Goal: Check status: Check status

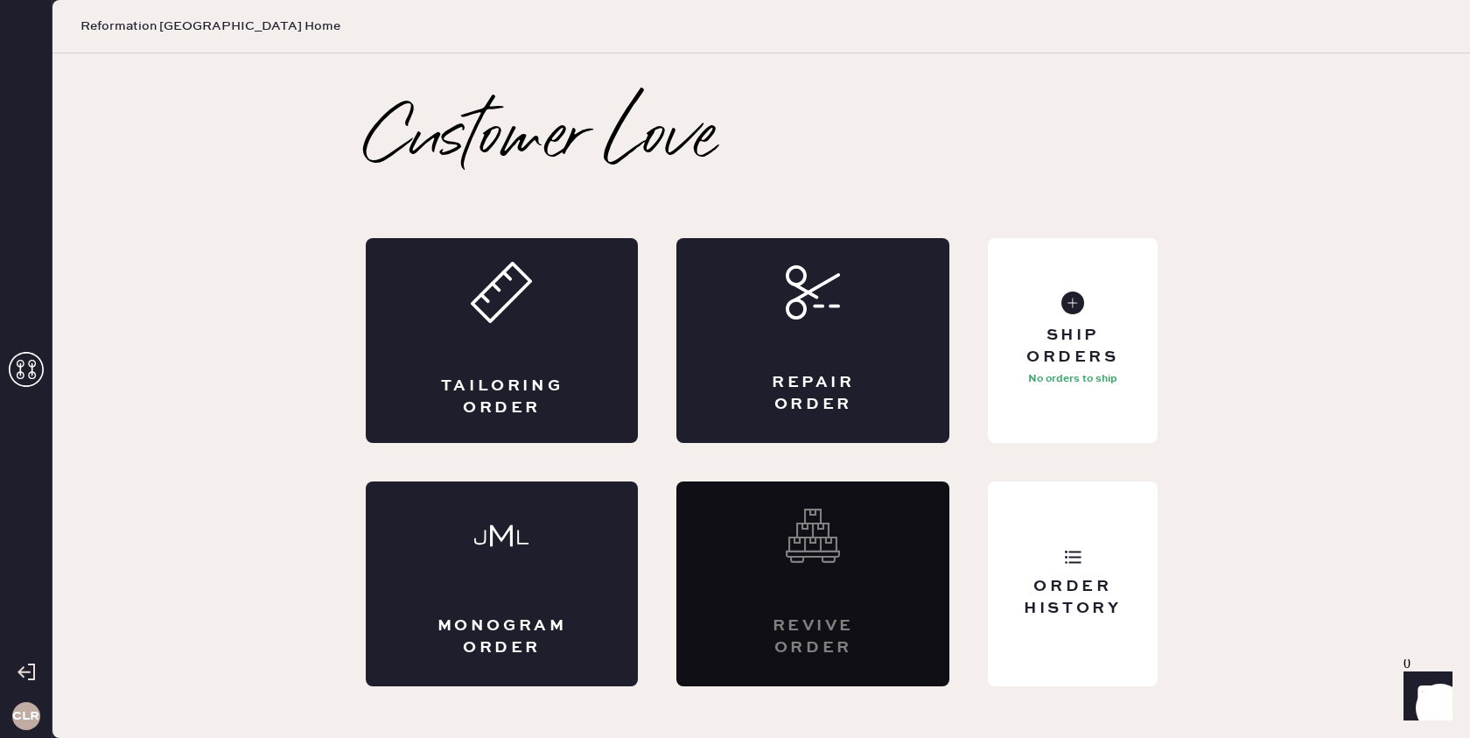
click at [31, 369] on icon at bounding box center [26, 369] width 35 height 35
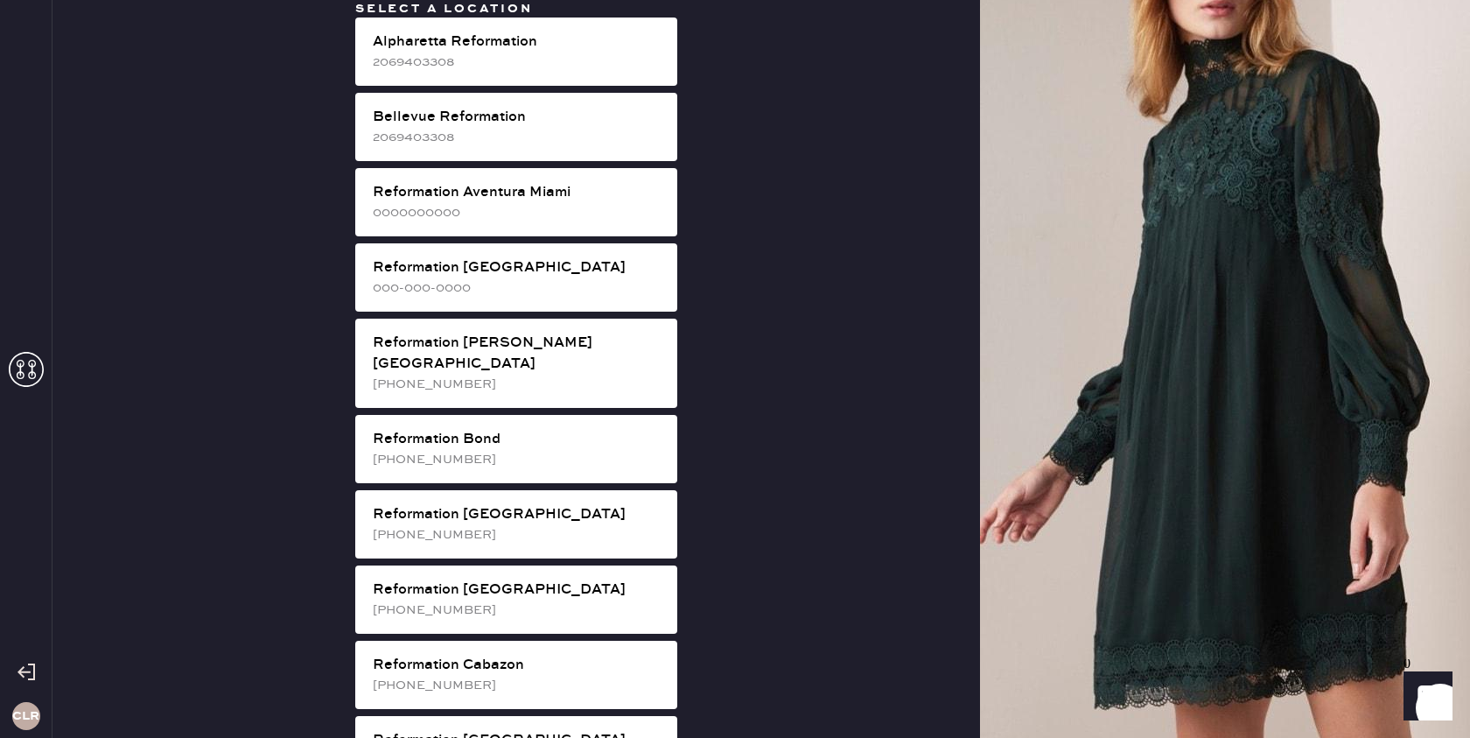
scroll to position [3117, 0]
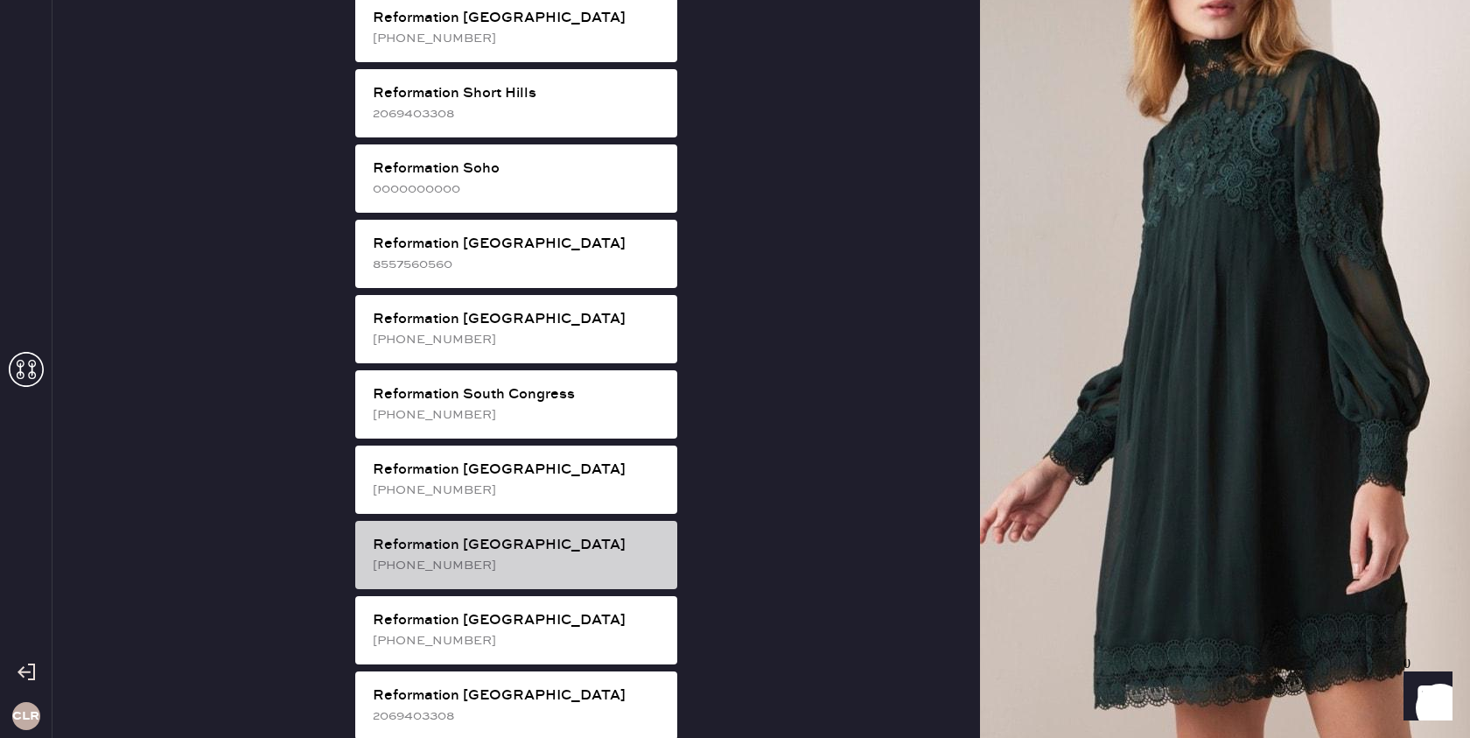
click at [544, 556] on div "[PHONE_NUMBER]" at bounding box center [518, 565] width 290 height 19
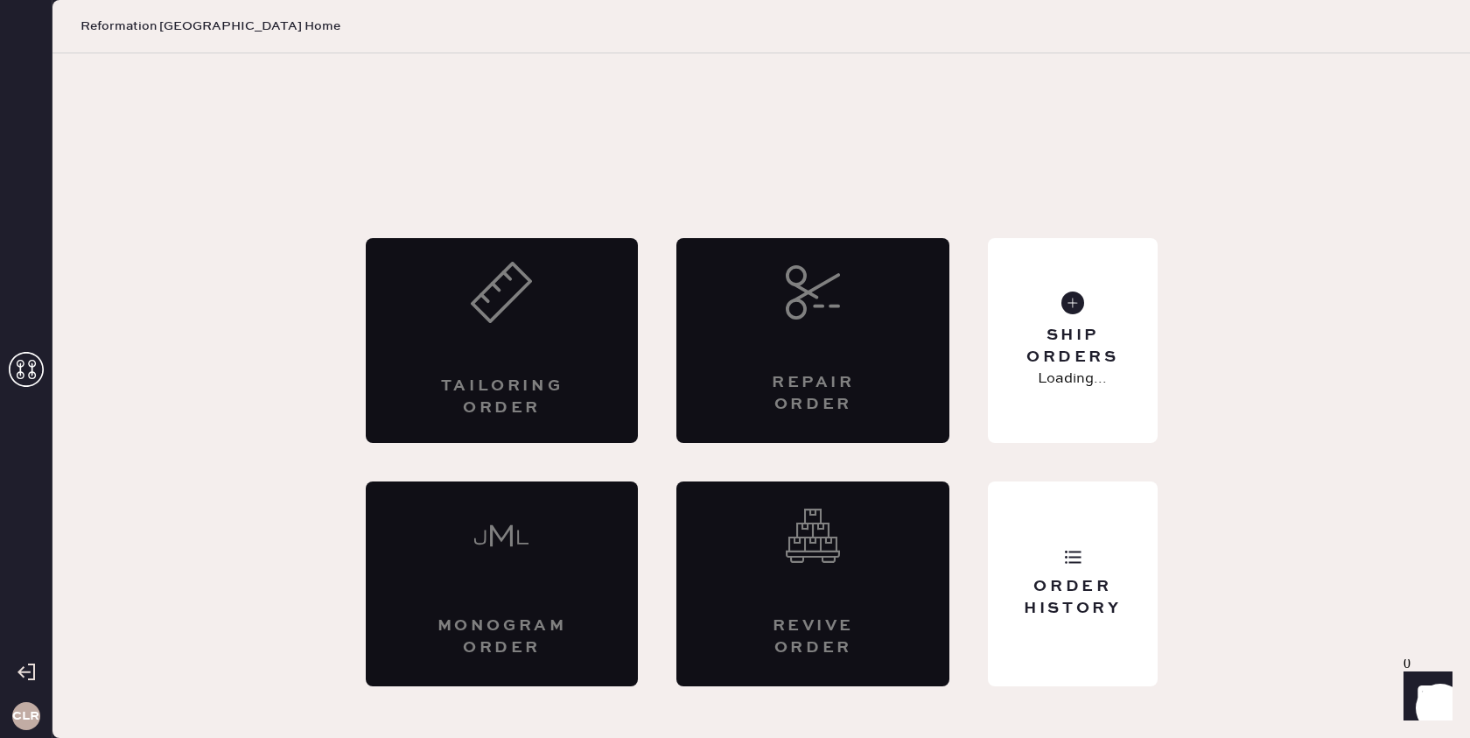
scroll to position [0, 0]
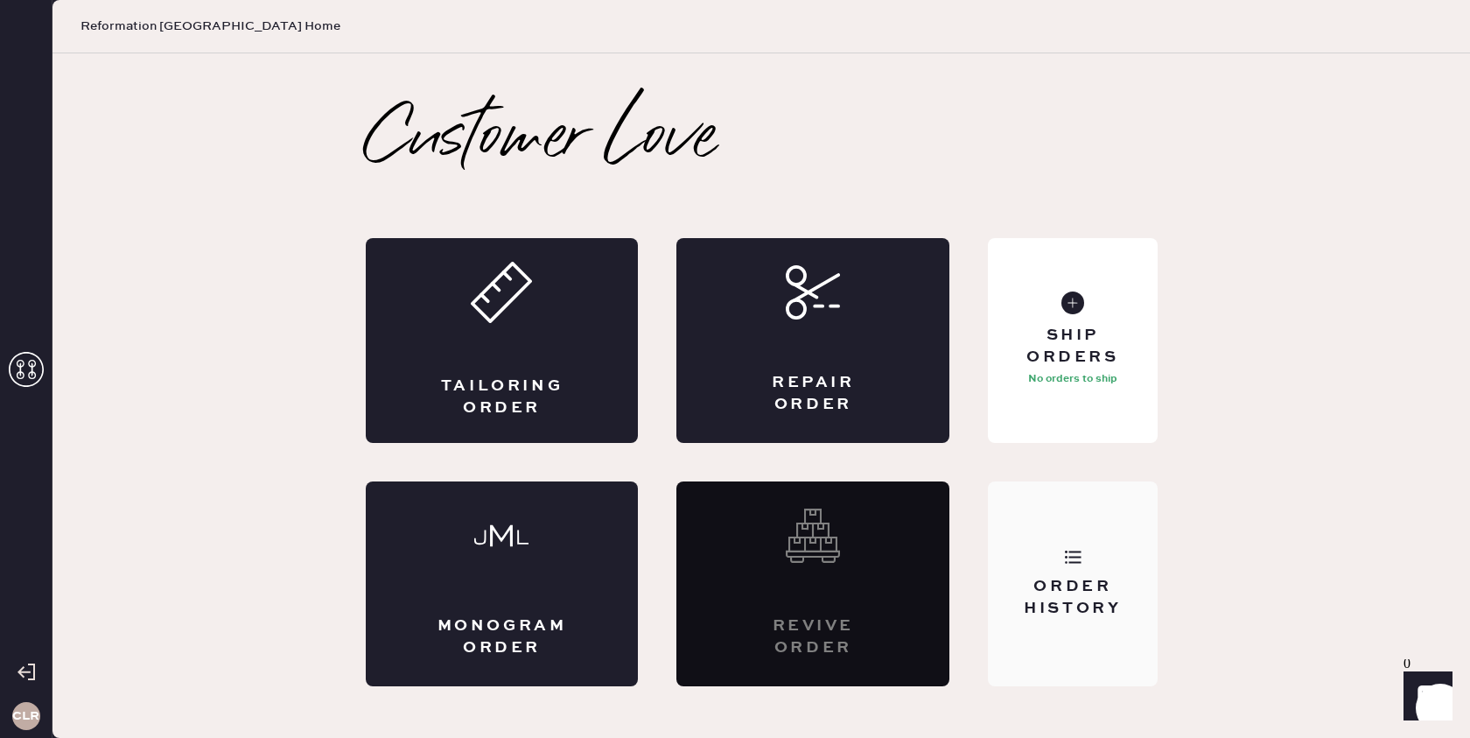
click at [1090, 578] on div "Order History" at bounding box center [1072, 598] width 141 height 44
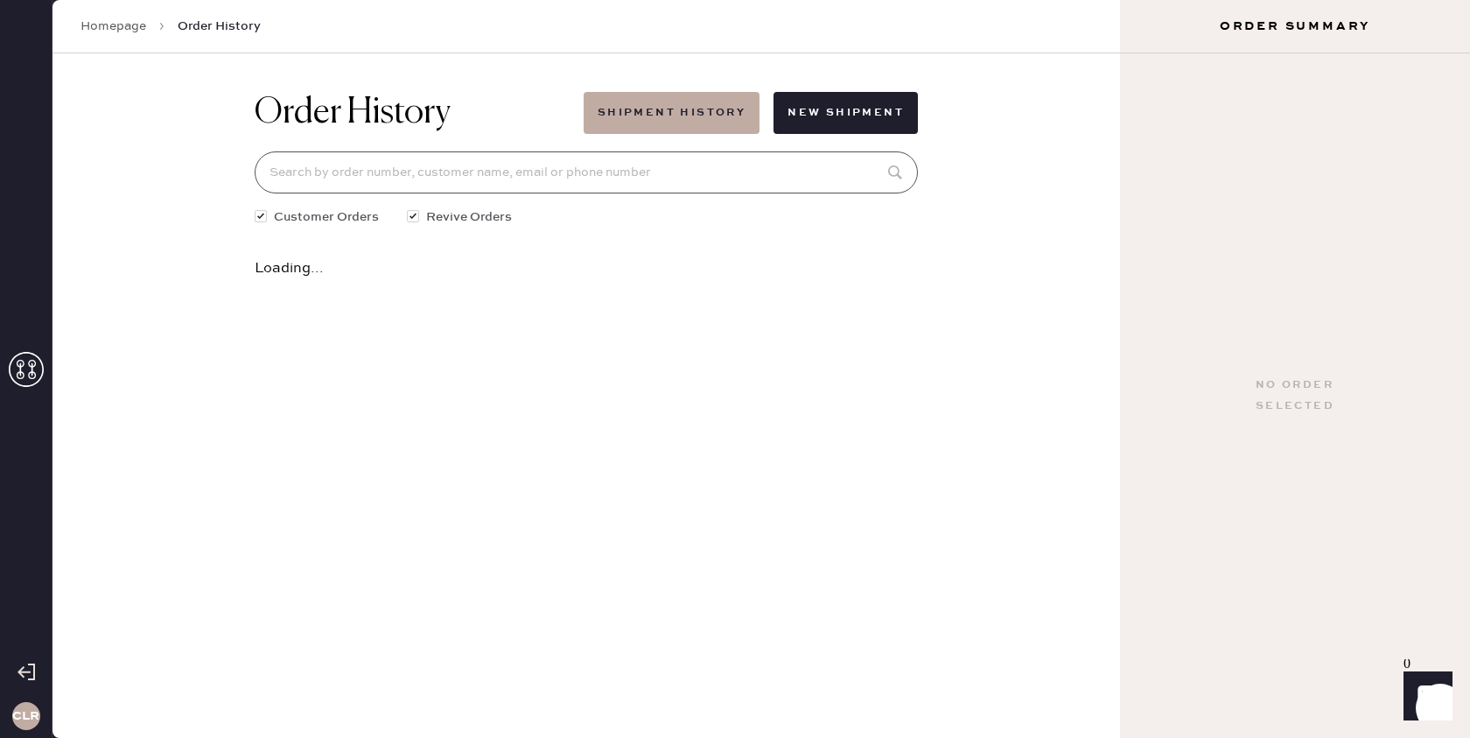
click at [681, 176] on input at bounding box center [586, 172] width 663 height 42
paste input "[EMAIL_ADDRESS][DOMAIN_NAME]"
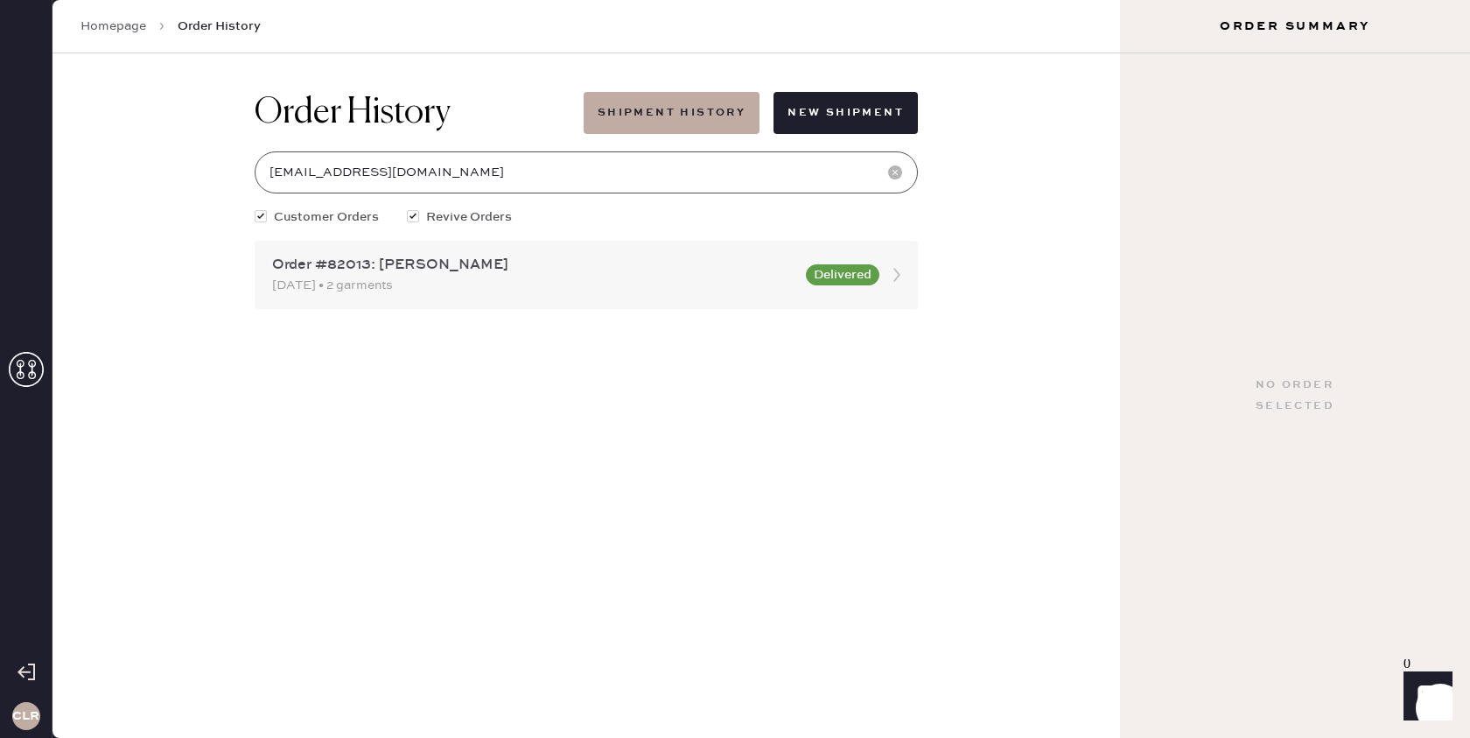
type input "[EMAIL_ADDRESS][DOMAIN_NAME]"
click at [897, 281] on icon at bounding box center [896, 274] width 35 height 35
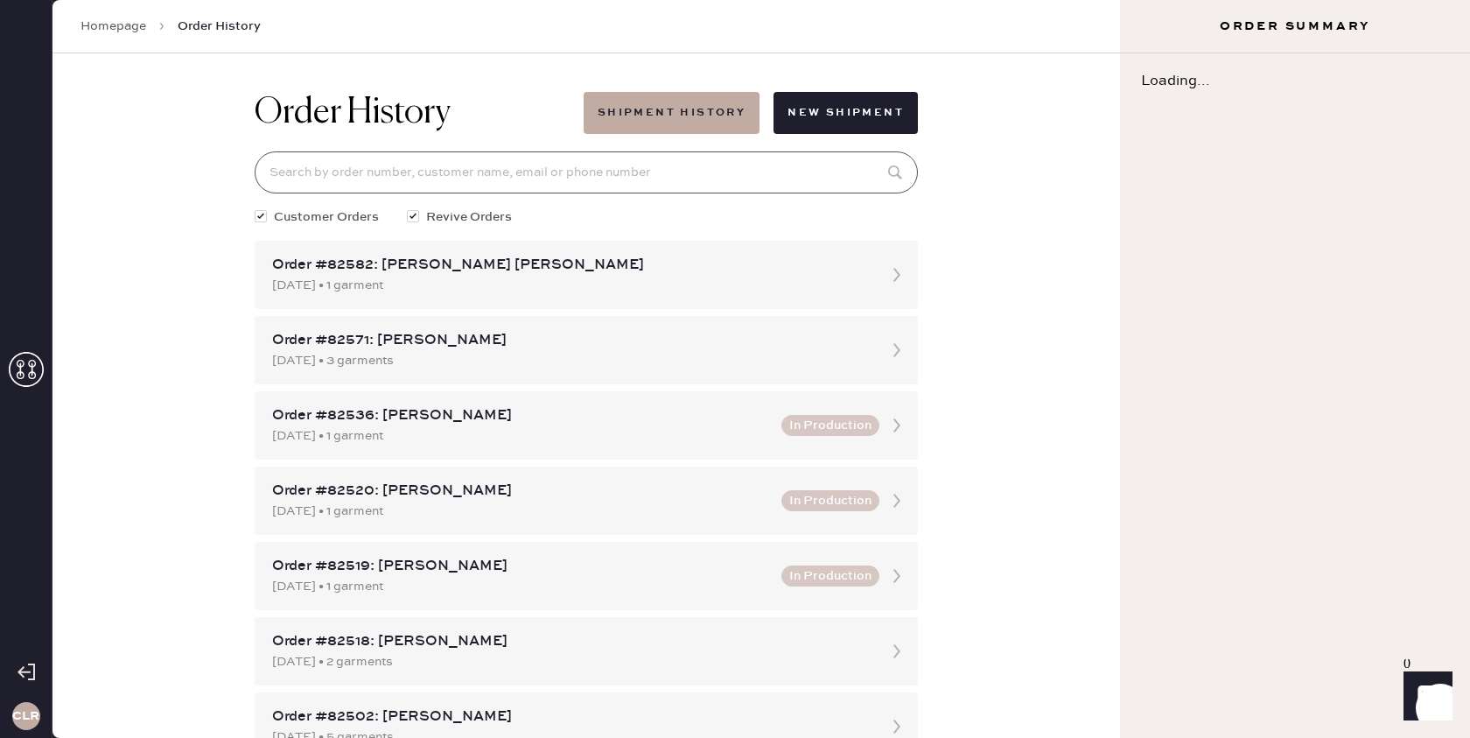
click at [475, 185] on input at bounding box center [586, 172] width 663 height 42
paste input "[EMAIL_ADDRESS][DOMAIN_NAME]"
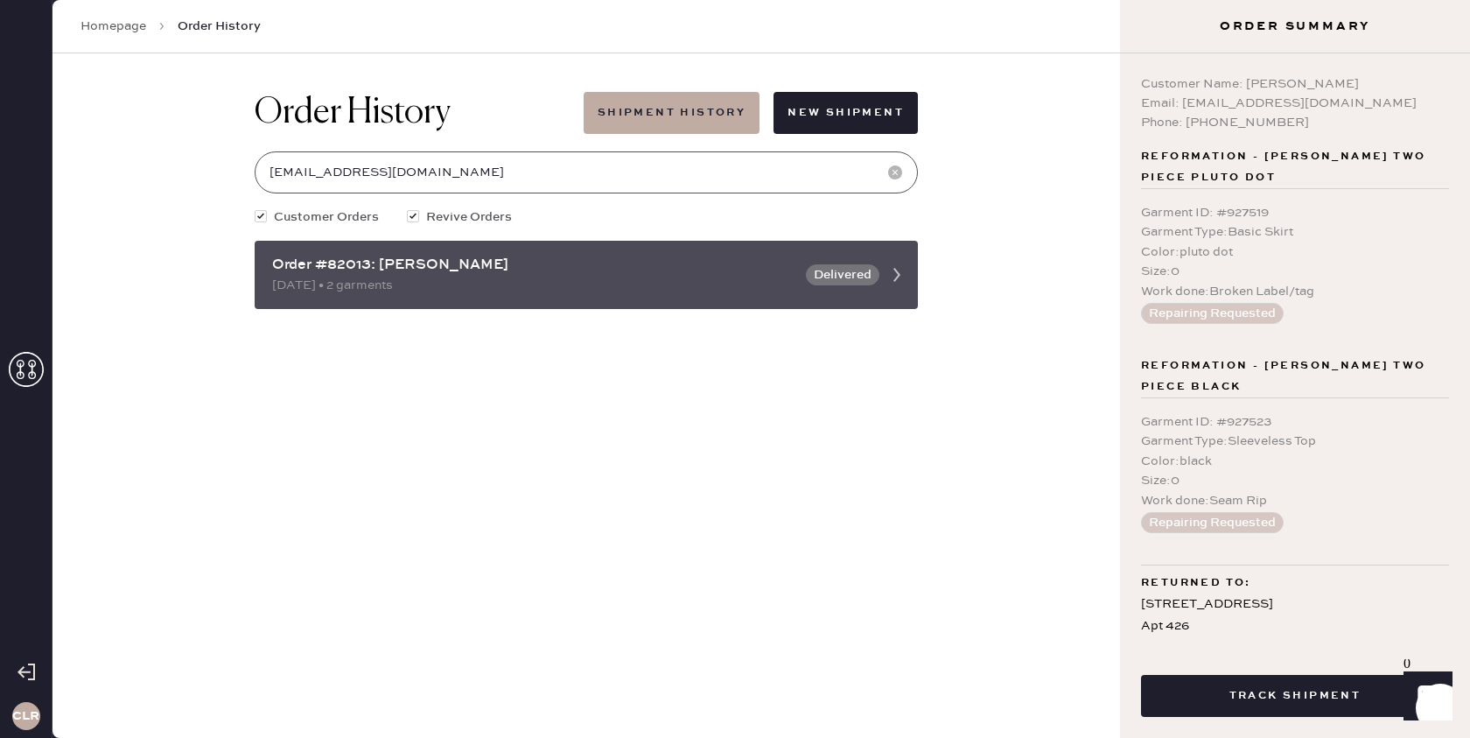
type input "[EMAIL_ADDRESS][DOMAIN_NAME]"
drag, startPoint x: 370, startPoint y: 263, endPoint x: 263, endPoint y: 269, distance: 106.9
click at [263, 269] on div "Order #82013: [PERSON_NAME] [DATE] • 2 garments Delivered" at bounding box center [586, 275] width 663 height 68
copy div "Order #82013"
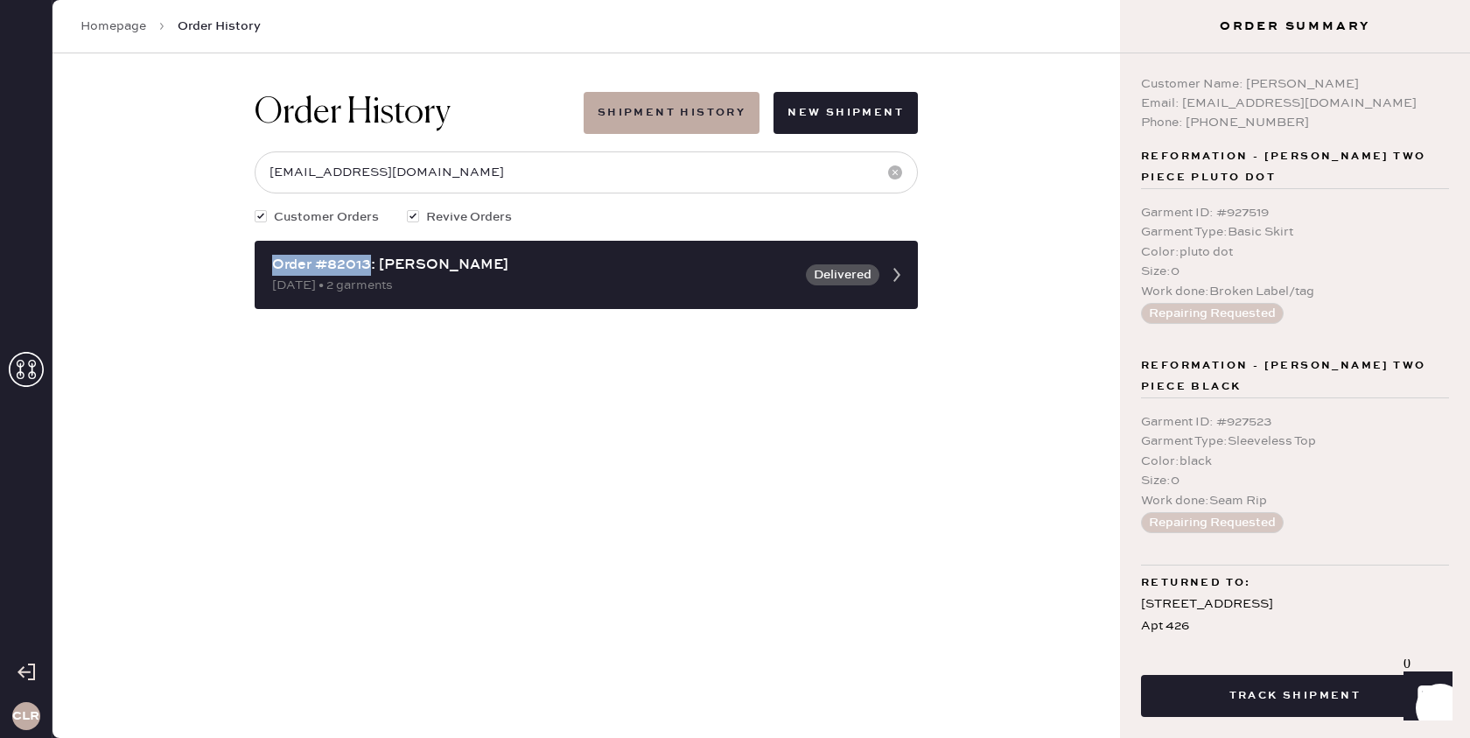
scroll to position [70, 0]
